Goal: Task Accomplishment & Management: Complete application form

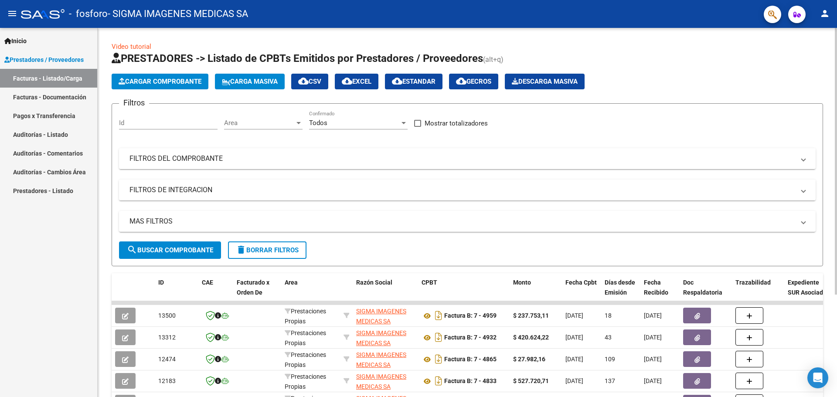
click at [147, 76] on button "Cargar Comprobante" at bounding box center [160, 82] width 97 height 16
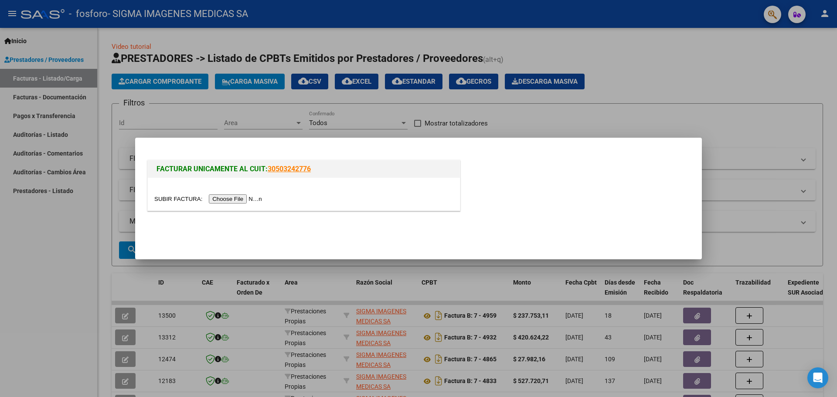
click at [220, 200] on input "file" at bounding box center [209, 198] width 110 height 9
click at [237, 198] on input "file" at bounding box center [209, 198] width 110 height 9
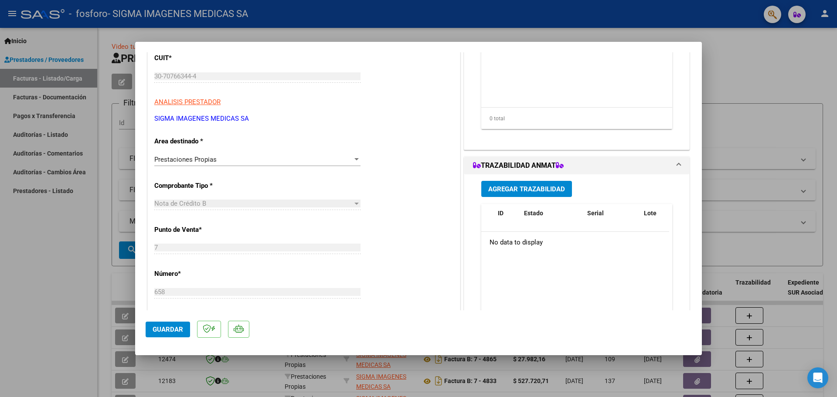
scroll to position [46, 0]
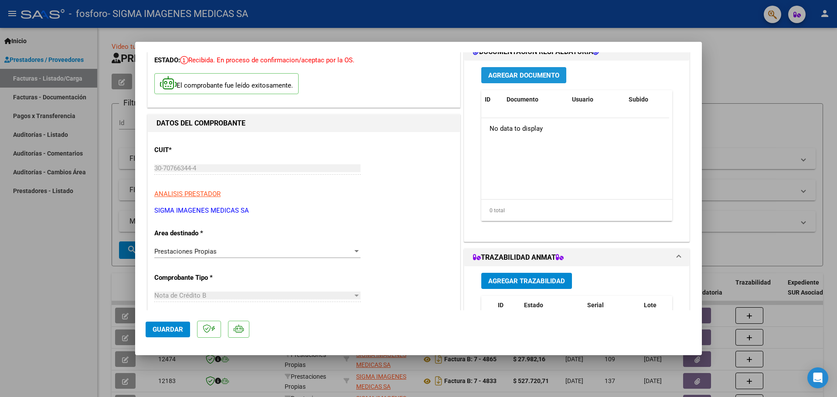
click at [530, 73] on span "Agregar Documento" at bounding box center [523, 75] width 71 height 8
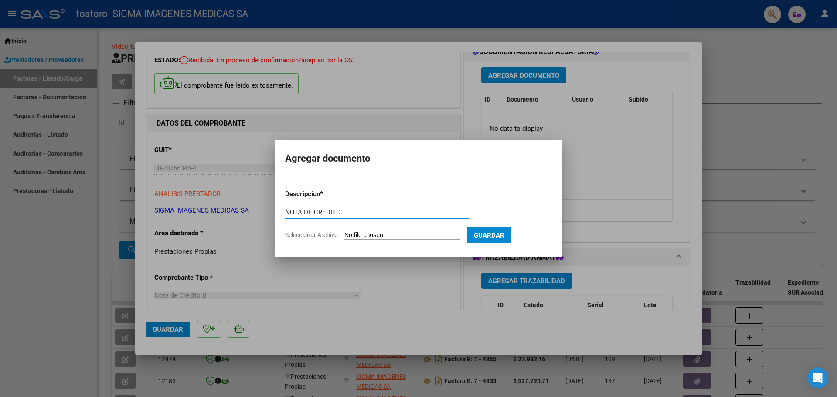
type input "NOTA DE CREDITO"
click at [397, 230] on form "Descripcion * NOTA DE CREDITO Escriba aquí una descripcion Seleccionar Archivo …" at bounding box center [418, 215] width 267 height 64
click at [384, 234] on input "Seleccionar Archivo" at bounding box center [401, 235] width 115 height 8
type input "C:\fakepath\B-0007-00000658.pdf"
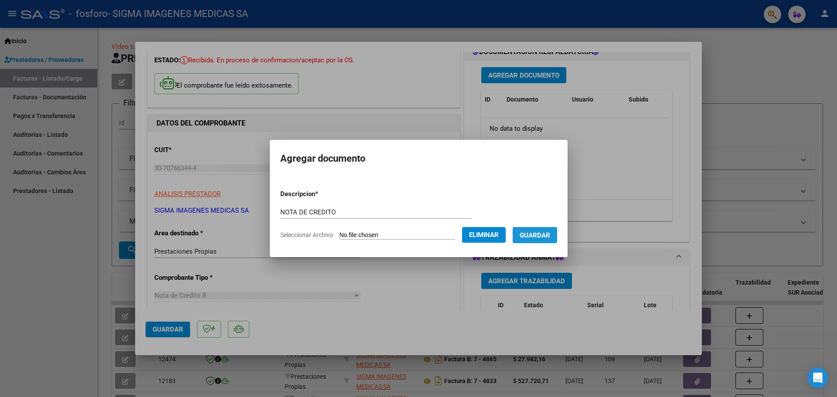
click at [544, 233] on span "Guardar" at bounding box center [534, 235] width 31 height 8
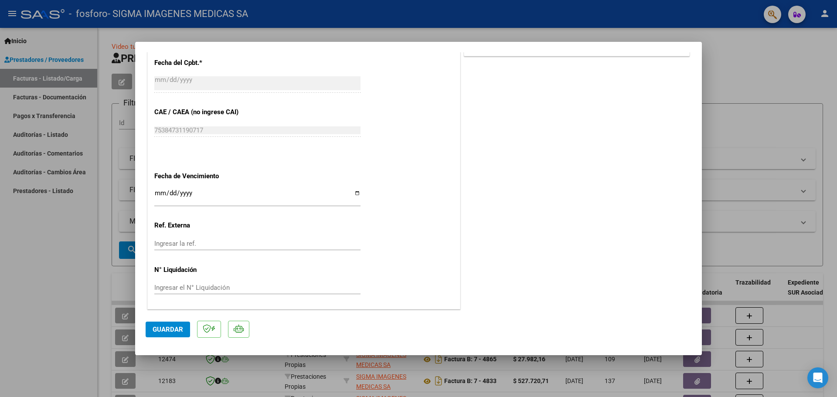
scroll to position [438, 0]
click at [166, 329] on span "Guardar" at bounding box center [168, 329] width 31 height 8
click at [760, 51] on div at bounding box center [418, 198] width 837 height 397
type input "$ 0,00"
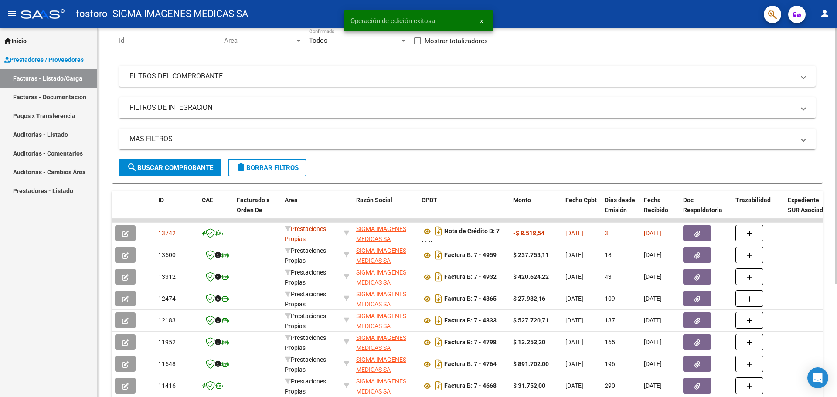
scroll to position [87, 0]
